Goal: Check status: Check status

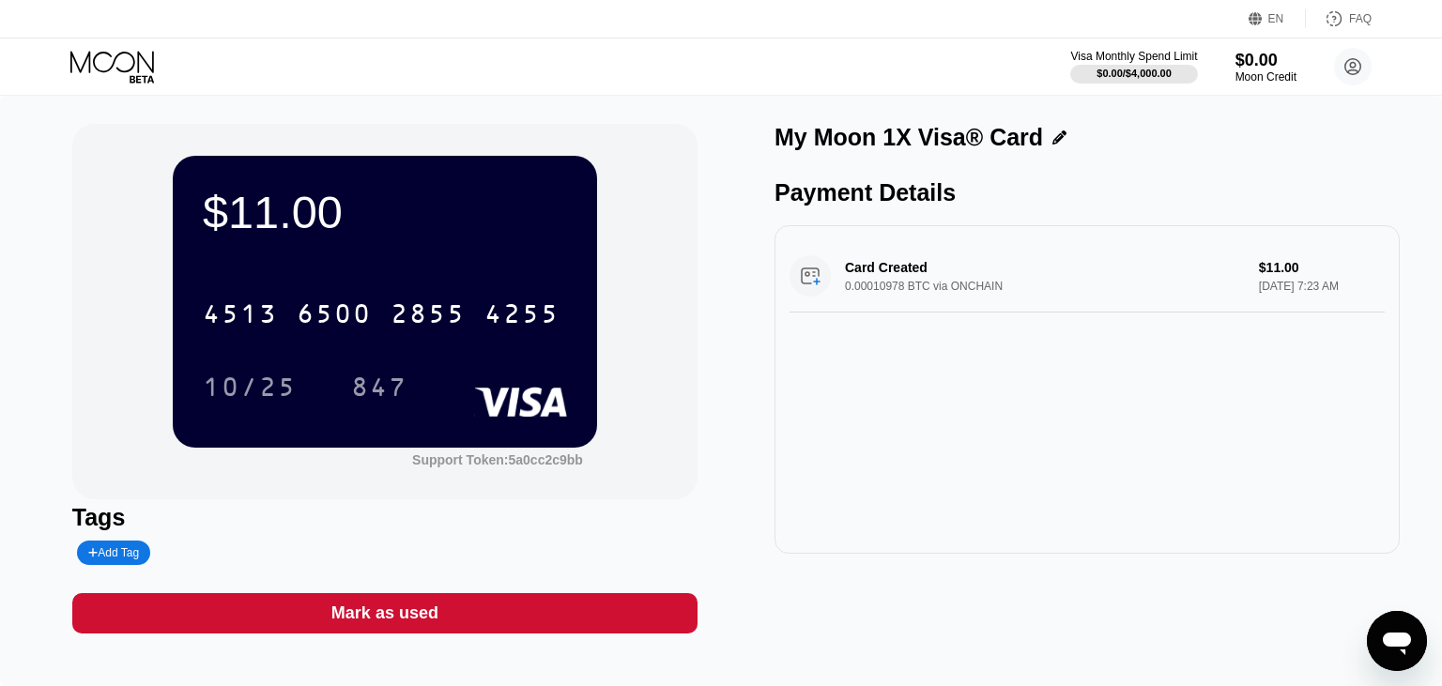
click at [1003, 287] on div "Card Created 0.00010978 BTC via ONCHAIN $11.00 [DATE] 7:23 AM" at bounding box center [1087, 276] width 595 height 72
click at [495, 353] on div "[CREDIT_CARD_NUMBER] 10/25 847" at bounding box center [385, 331] width 364 height 111
